Goal: Information Seeking & Learning: Find contact information

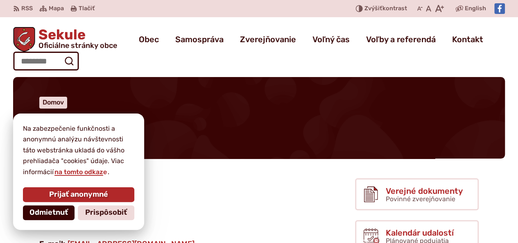
click at [37, 213] on span "Odmietnuť" at bounding box center [49, 212] width 39 height 9
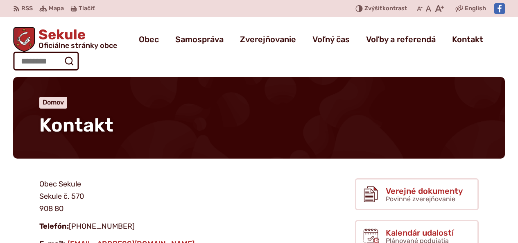
scroll to position [3, 0]
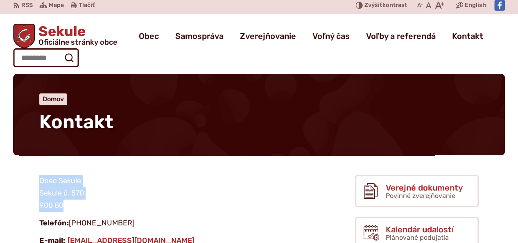
drag, startPoint x: 69, startPoint y: 205, endPoint x: 39, endPoint y: 184, distance: 36.8
copy p "Obec Sekule Sekule č. 570 908 80"
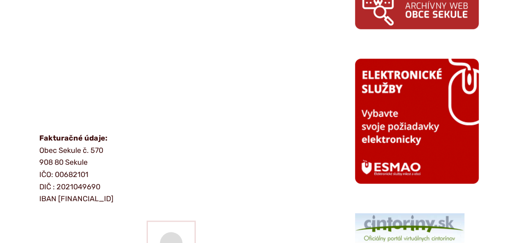
scroll to position [565, 0]
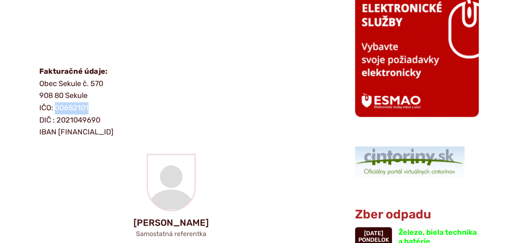
drag, startPoint x: 91, startPoint y: 109, endPoint x: 56, endPoint y: 106, distance: 34.9
click at [56, 106] on p "Fakturačné údaje: Obec Sekule č. 570 908 80 Sekule IČO: 00682101 DIČ : [FINANCI…" at bounding box center [184, 102] width 291 height 73
copy p "00682101"
click at [140, 95] on p "Fakturačné údaje: Obec Sekule č. 570 908 80 Sekule IČO: 00682101 DIČ : 20210496…" at bounding box center [184, 102] width 291 height 73
